Goal: Task Accomplishment & Management: Manage account settings

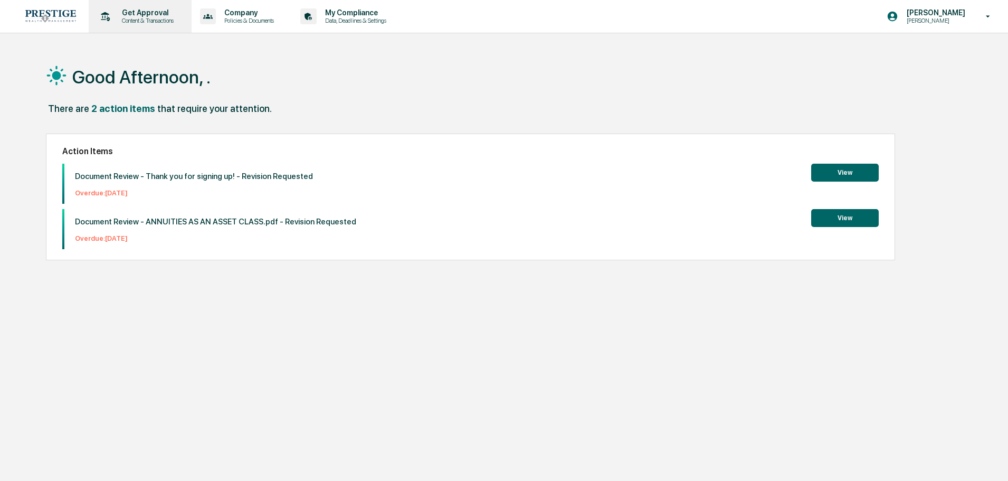
click at [114, 18] on p "Content & Transactions" at bounding box center [145, 20] width 65 height 7
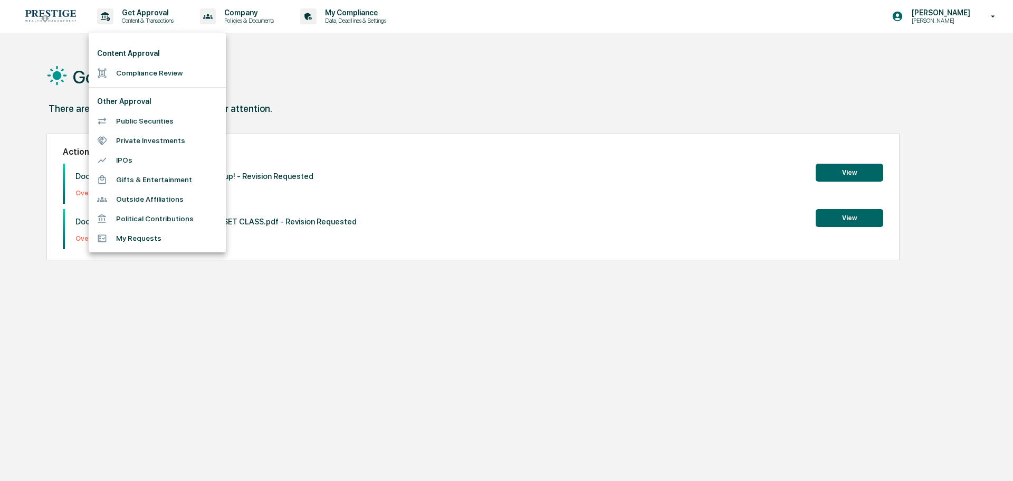
click at [127, 56] on li "Content Approval" at bounding box center [157, 54] width 137 height 20
click at [128, 65] on li "Compliance Review" at bounding box center [157, 73] width 137 height 20
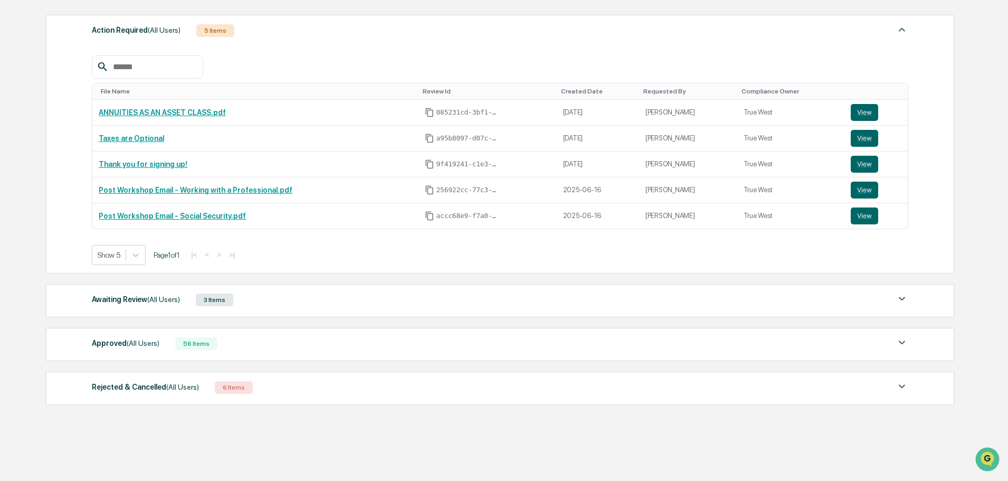
scroll to position [169, 0]
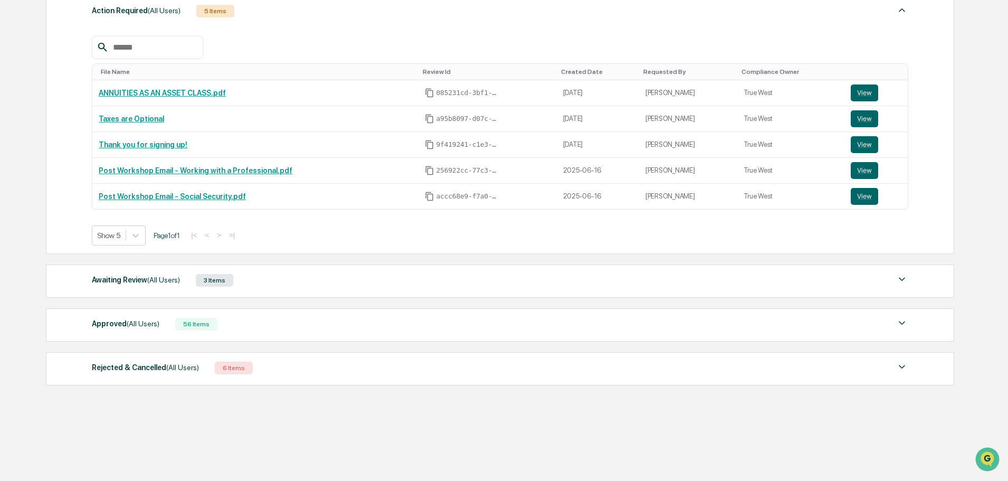
click at [303, 283] on div "Awaiting Review (All Users) 3 Items" at bounding box center [500, 280] width 816 height 15
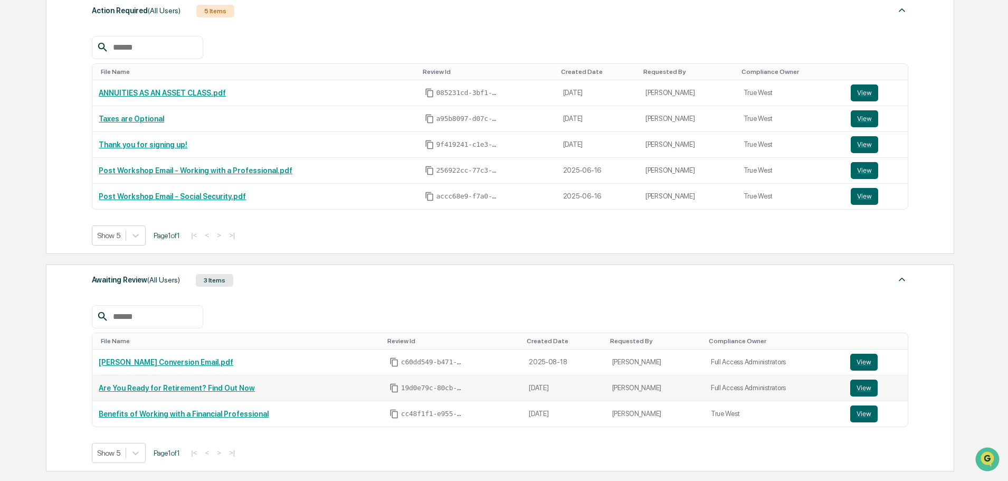
click at [163, 395] on td "Are You Ready for Retirement? Find Out Now" at bounding box center [237, 388] width 291 height 26
click at [171, 391] on link "Are You Ready for Retirement? Find Out Now" at bounding box center [177, 388] width 156 height 8
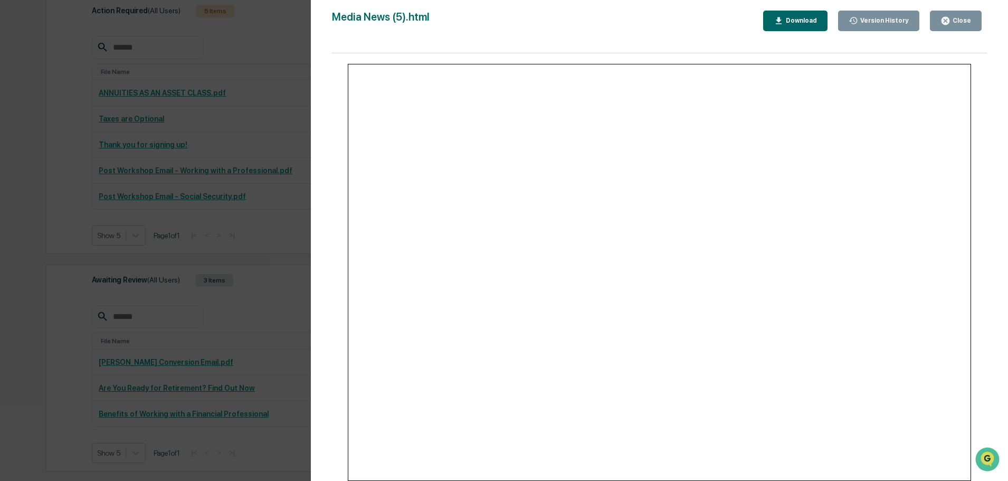
click at [290, 200] on div "Version History 08/14/2025, 05:59 PM Hannah Haessig 08/07/2025, 04:08 PM Hannah…" at bounding box center [504, 240] width 1008 height 481
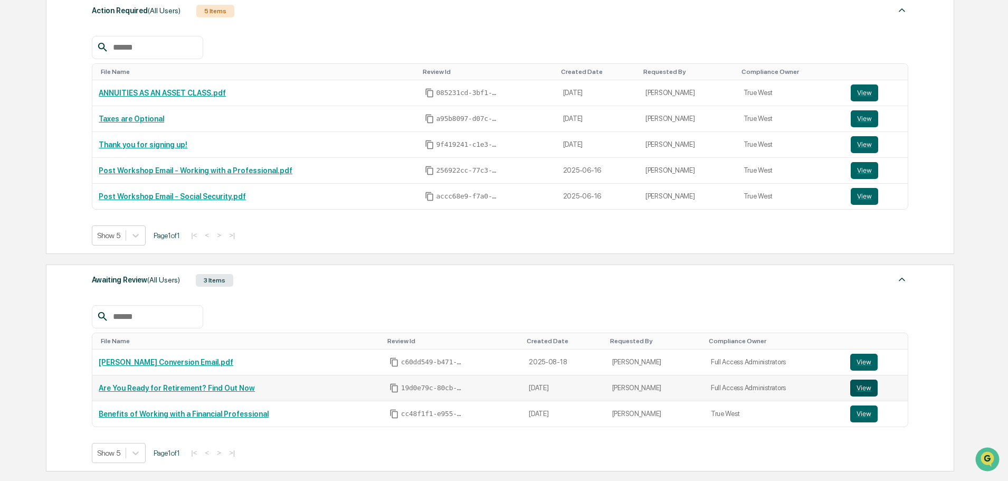
click at [851, 388] on button "View" at bounding box center [863, 387] width 27 height 17
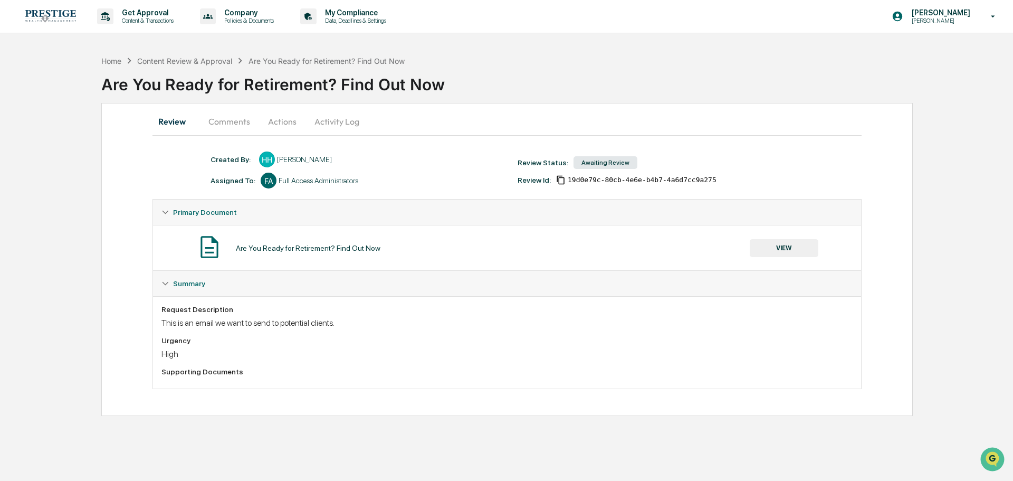
click at [275, 122] on button "Actions" at bounding box center [282, 121] width 47 height 25
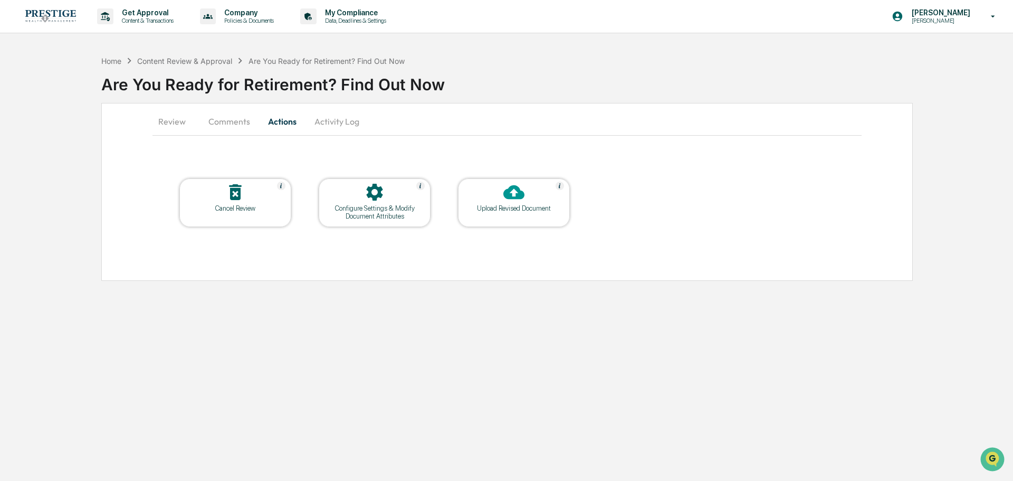
click at [166, 120] on button "Review" at bounding box center [175, 121] width 47 height 25
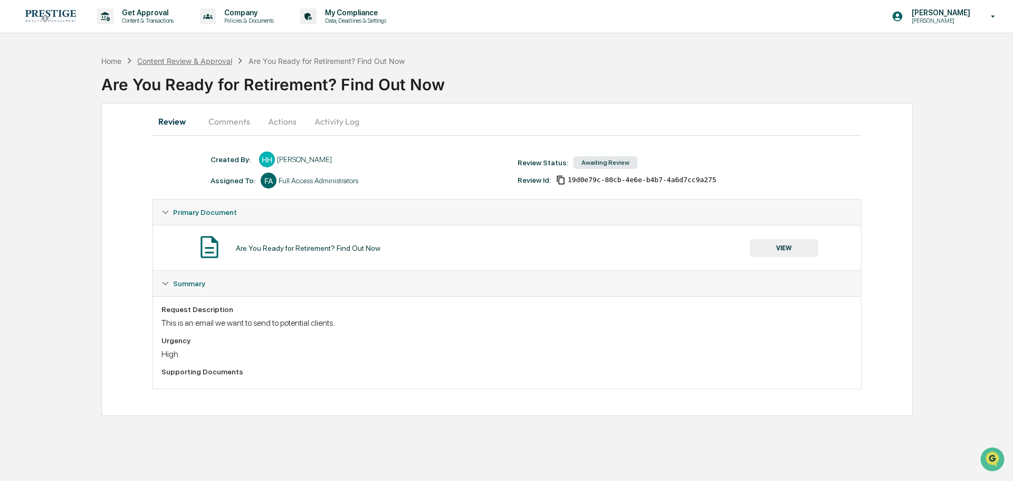
click at [183, 65] on div "Content Review & Approval" at bounding box center [184, 60] width 95 height 9
